Goal: Task Accomplishment & Management: Use online tool/utility

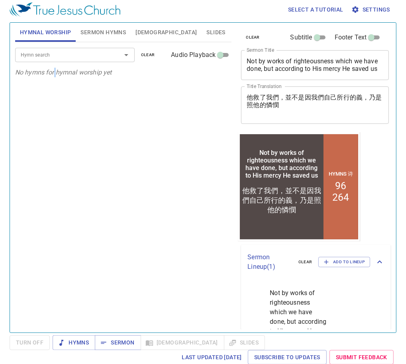
drag, startPoint x: 20, startPoint y: 120, endPoint x: 55, endPoint y: 84, distance: 49.8
click at [55, 84] on div "Hymn search Hymn search clear Audio Playback No hymns for hymnal worship yet" at bounding box center [123, 183] width 217 height 283
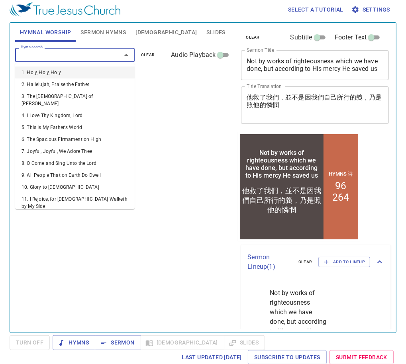
click at [56, 55] on input "Hymn search" at bounding box center [63, 54] width 91 height 9
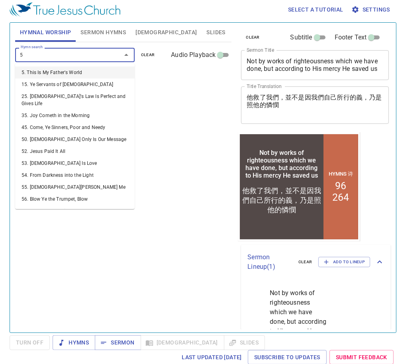
type input "58"
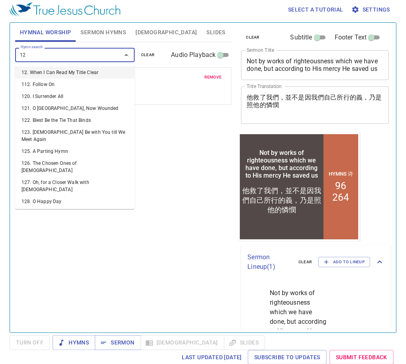
type input "120"
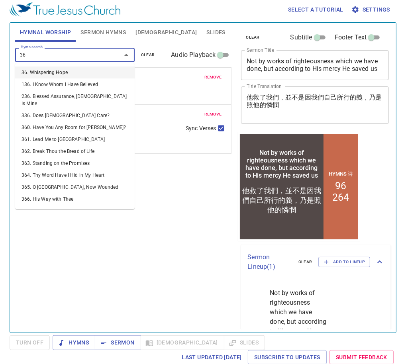
type input "367"
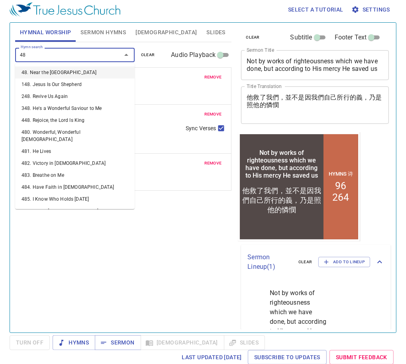
type input "483"
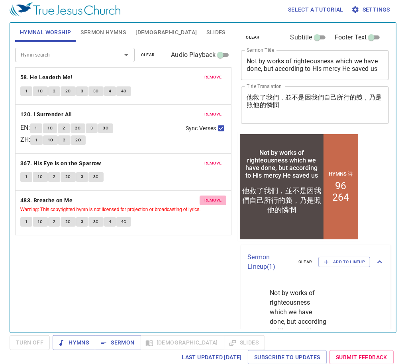
click at [210, 199] on span "remove" at bounding box center [213, 200] width 18 height 7
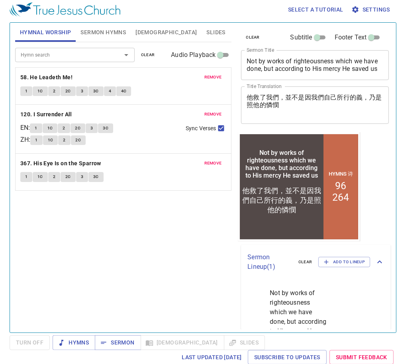
click at [90, 52] on input "Hymn search" at bounding box center [63, 54] width 91 height 9
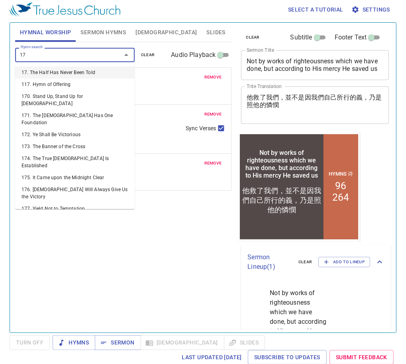
type input "172"
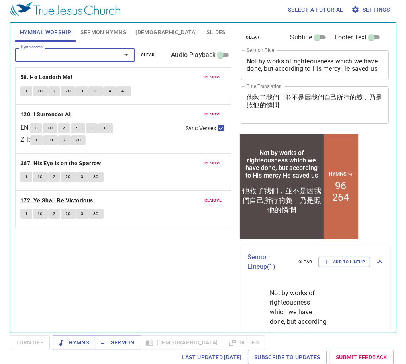
click at [70, 199] on b "172. Ye Shall Be Victorious" at bounding box center [56, 200] width 73 height 10
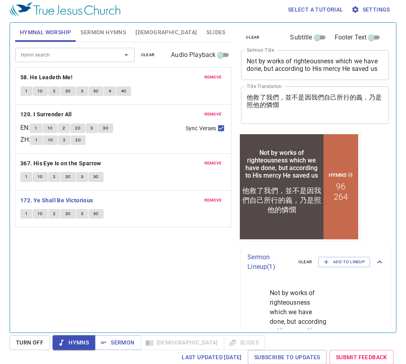
click at [135, 117] on p "120. I Surrender All" at bounding box center [123, 114] width 206 height 10
click at [27, 217] on button "1" at bounding box center [26, 214] width 12 height 10
click at [39, 213] on span "1C" at bounding box center [40, 213] width 6 height 7
click at [158, 286] on div "Hymn search Hymn search clear Audio Playback remove 58. He Leadeth Me! 1 1C 2 2…" at bounding box center [123, 183] width 217 height 283
click at [172, 258] on div "Hymn search Hymn search clear Audio Playback remove 58. He Leadeth Me! 1 1C 2 2…" at bounding box center [123, 183] width 217 height 283
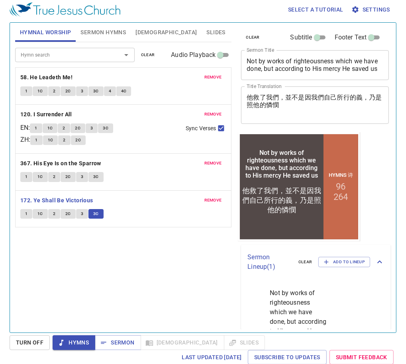
click at [185, 251] on div "Hymn search Hymn search clear Audio Playback remove 58. He Leadeth Me! 1 1C 2 2…" at bounding box center [123, 183] width 217 height 283
click at [211, 198] on span "remove" at bounding box center [213, 200] width 18 height 7
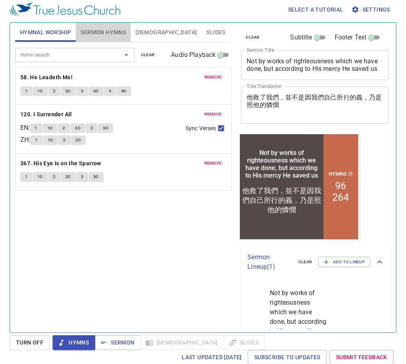
click at [82, 27] on span "Sermon Hymns" at bounding box center [102, 32] width 45 height 10
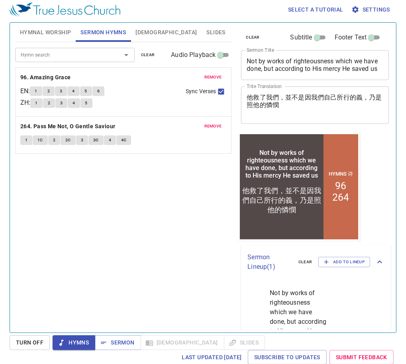
click at [284, 61] on textarea "Not by works of righteousness which we have done, but according to His mercy He…" at bounding box center [314, 64] width 137 height 15
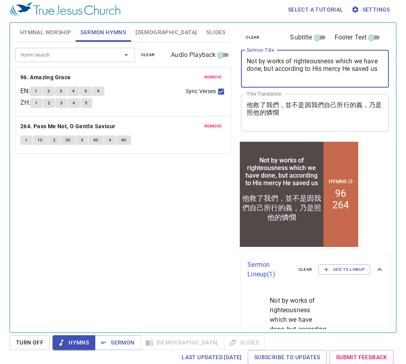
click at [284, 61] on textarea "Not by works of righteousness which we have done, but according to His mercy He…" at bounding box center [314, 68] width 137 height 23
paste textarea "A life of peace and joy"
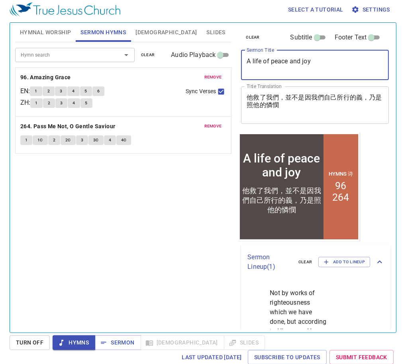
type textarea "A life of peace and joy"
click at [326, 105] on textarea "他救了我們，並不是因我們自己所行的義，乃是照他的憐憫" at bounding box center [314, 105] width 137 height 23
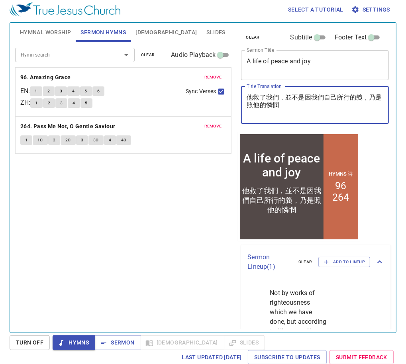
click at [326, 105] on textarea "他救了我們，並不是因我們自己所行的義，乃是照他的憐憫" at bounding box center [314, 105] width 137 height 23
paste textarea "平安喜樂的人生"
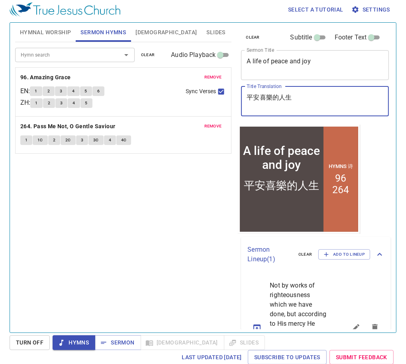
type textarea "平安喜樂的人生"
click at [220, 76] on span "remove" at bounding box center [213, 77] width 18 height 7
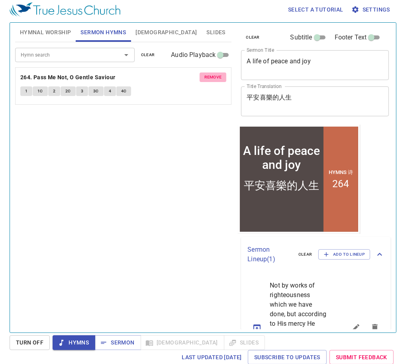
click at [220, 76] on span "remove" at bounding box center [213, 77] width 18 height 7
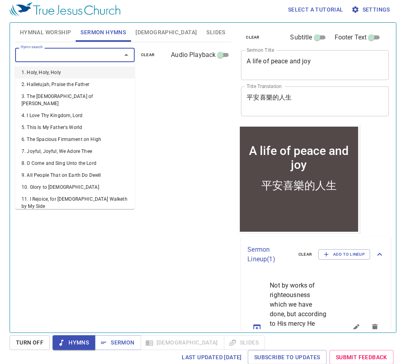
click at [37, 54] on input "Hymn search" at bounding box center [63, 54] width 91 height 9
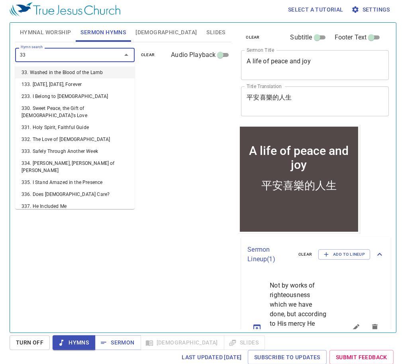
type input "338"
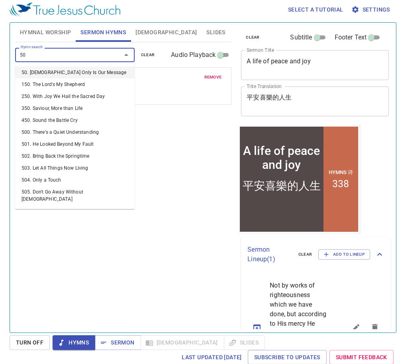
type input "501"
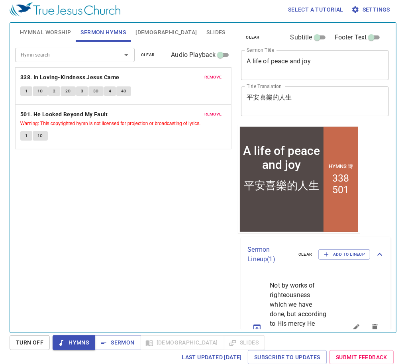
click at [126, 186] on div "Hymn search Hymn search clear Audio Playback remove 338. In Loving-Kindness Jes…" at bounding box center [123, 183] width 217 height 283
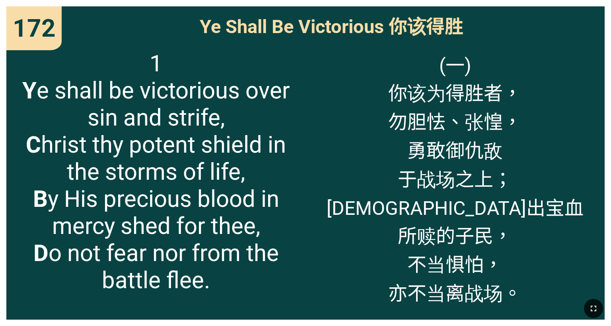
click at [254, 203] on icon "button" at bounding box center [594, 308] width 10 height 10
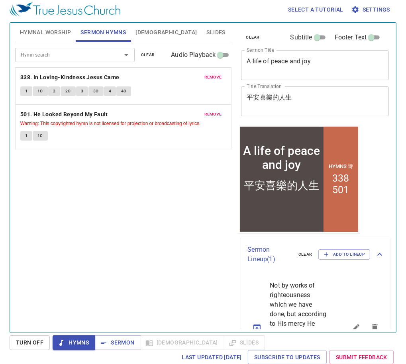
scroll to position [3, 0]
click at [255, 61] on textarea "A life of peace and joy" at bounding box center [314, 64] width 137 height 15
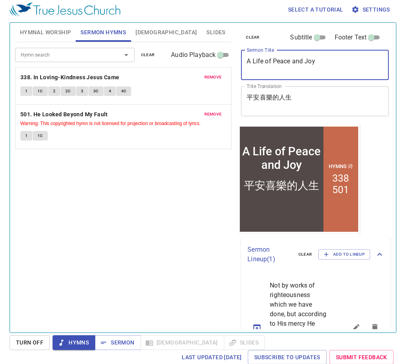
type textarea "A Life of Peace and Joy"
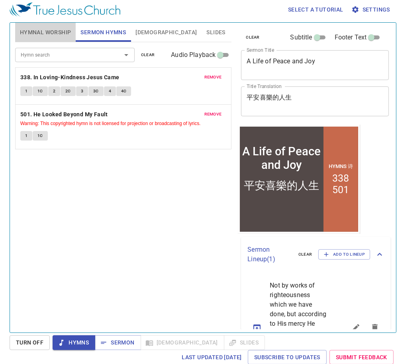
click at [68, 33] on span "Hymnal Worship" at bounding box center [45, 32] width 51 height 10
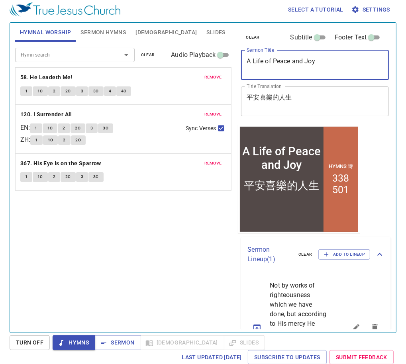
click at [288, 64] on textarea "A Life of Peace and Joy" at bounding box center [314, 64] width 137 height 15
click at [253, 97] on textarea "平安喜樂的人生" at bounding box center [314, 101] width 137 height 15
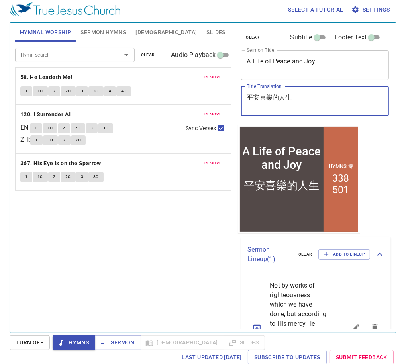
click at [253, 97] on textarea "平安喜樂的人生" at bounding box center [314, 101] width 137 height 15
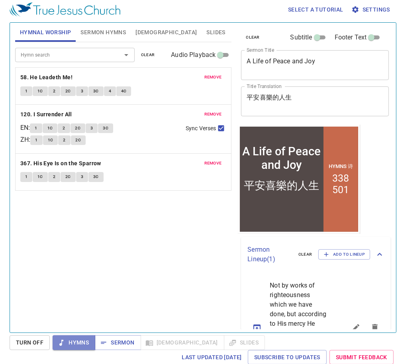
click at [84, 342] on span "Hymns" at bounding box center [74, 343] width 30 height 10
click at [27, 94] on button "1" at bounding box center [26, 91] width 12 height 10
click at [168, 215] on div "Hymn search Hymn search clear Audio Playback remove 58. He Leadeth Me! 1 1C 2 2…" at bounding box center [123, 183] width 217 height 283
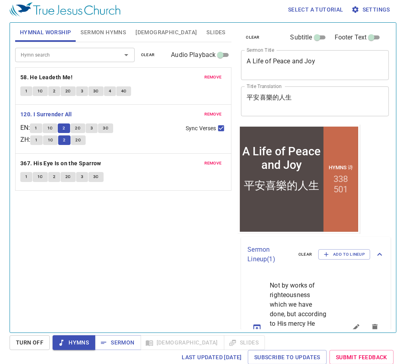
scroll to position [3, 0]
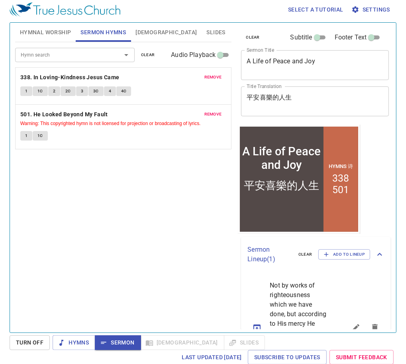
scroll to position [3, 0]
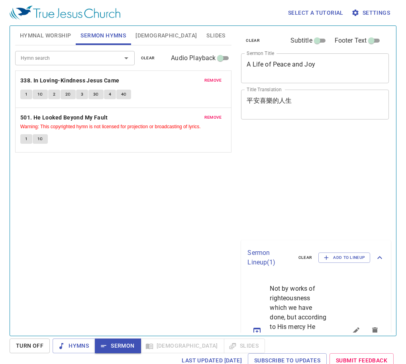
scroll to position [3, 0]
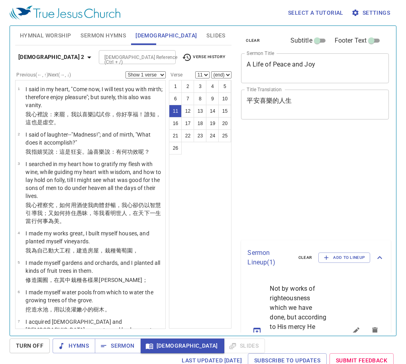
select select "11"
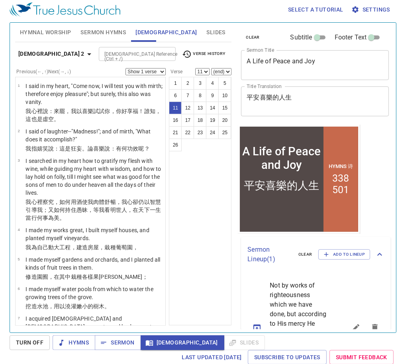
scroll to position [287, 0]
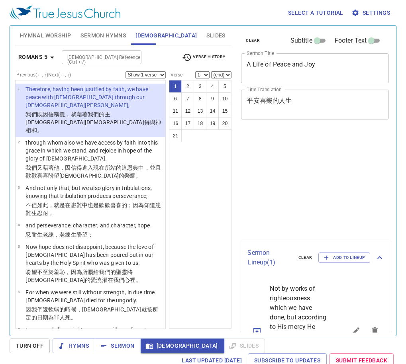
scroll to position [3, 0]
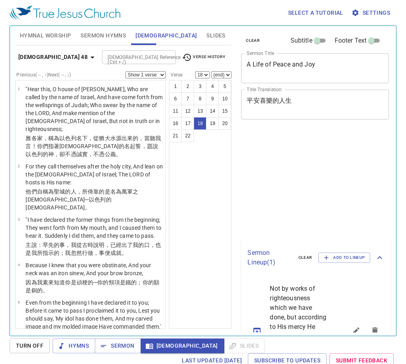
select select "18"
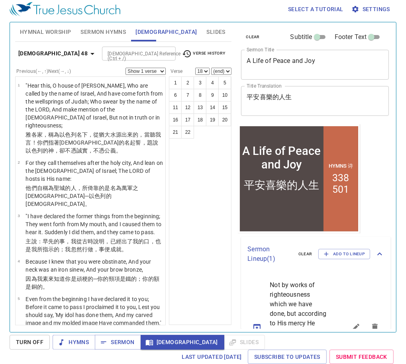
scroll to position [781, 0]
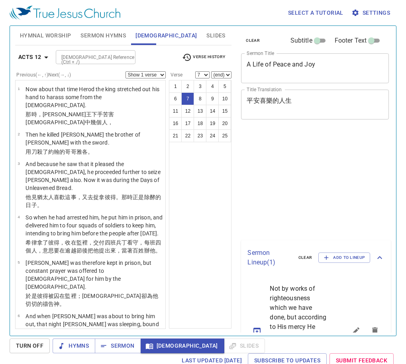
select select "7"
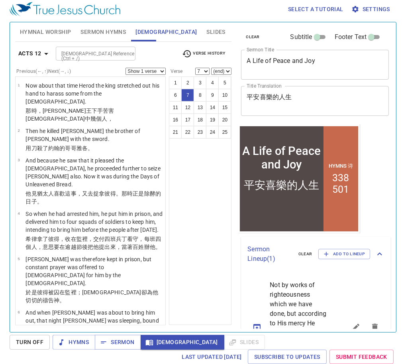
scroll to position [349, 0]
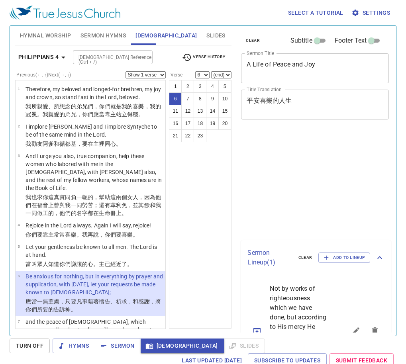
scroll to position [4, 0]
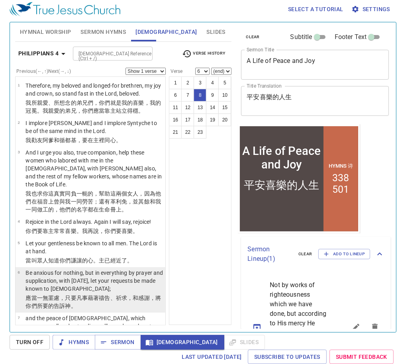
select select "8"
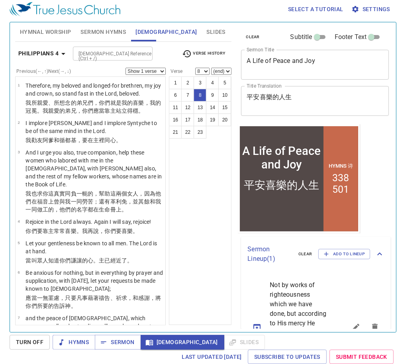
scroll to position [126, 0]
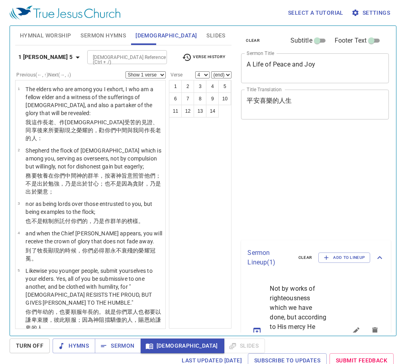
select select "4"
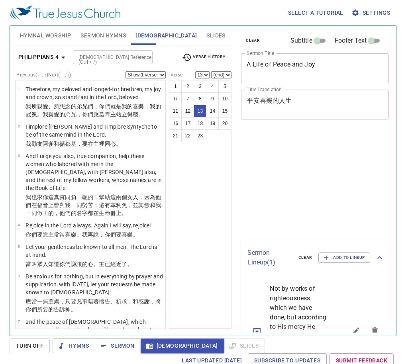
select select "13"
select select "7"
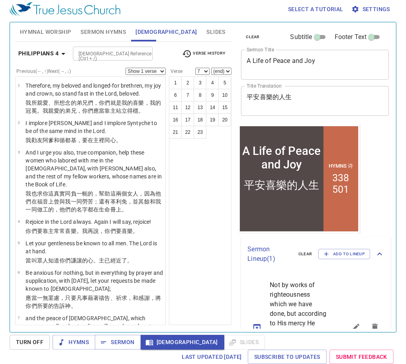
scroll to position [64, 0]
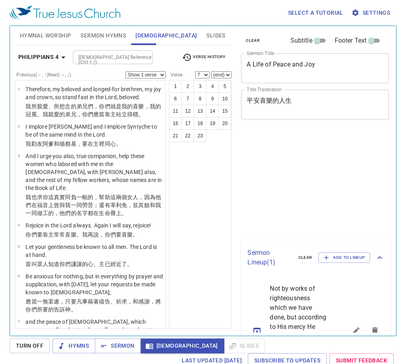
select select "7"
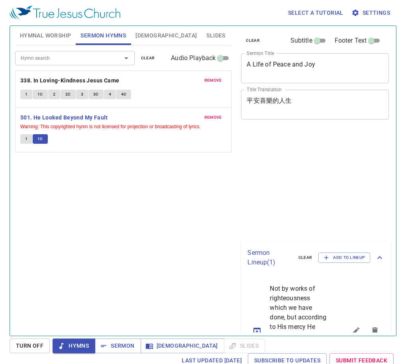
scroll to position [4, 0]
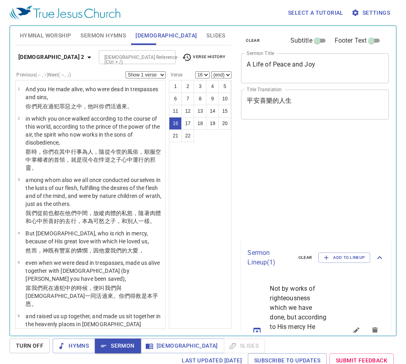
select select "16"
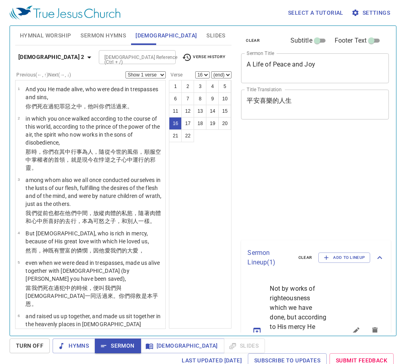
scroll to position [4, 0]
select select "16"
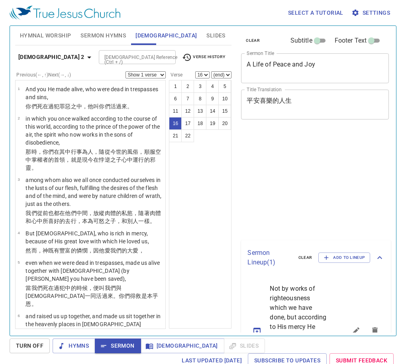
select select "16"
